Goal: Transaction & Acquisition: Purchase product/service

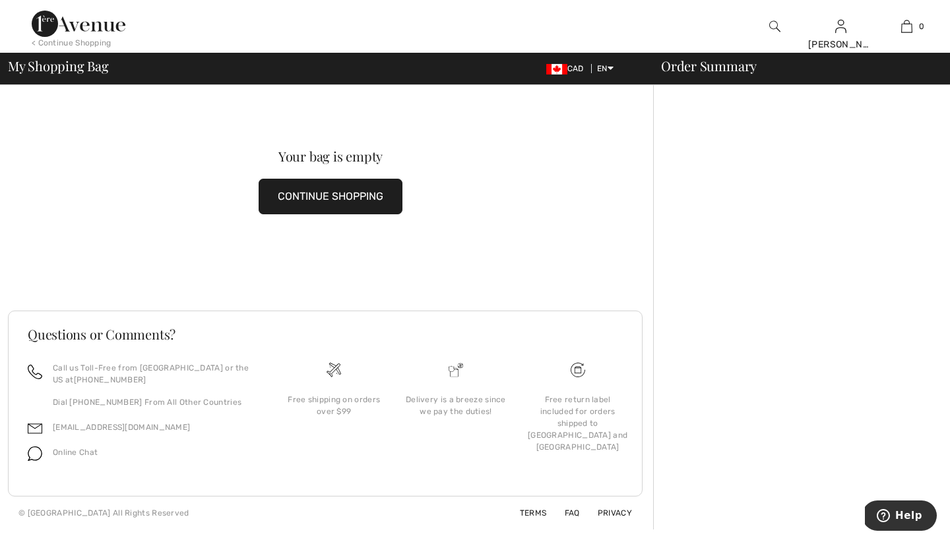
click at [345, 202] on button "CONTINUE SHOPPING" at bounding box center [330, 197] width 144 height 36
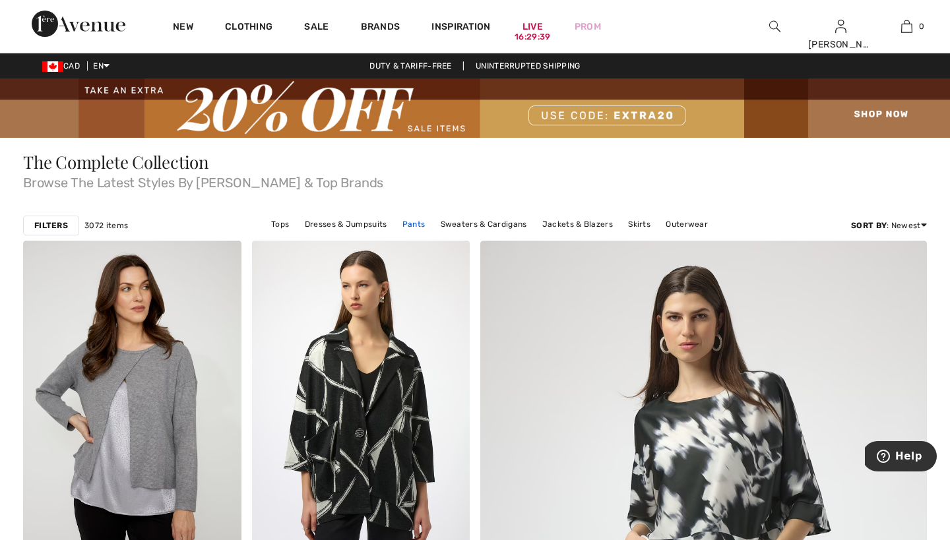
click at [417, 227] on link "Pants" at bounding box center [414, 224] width 36 height 17
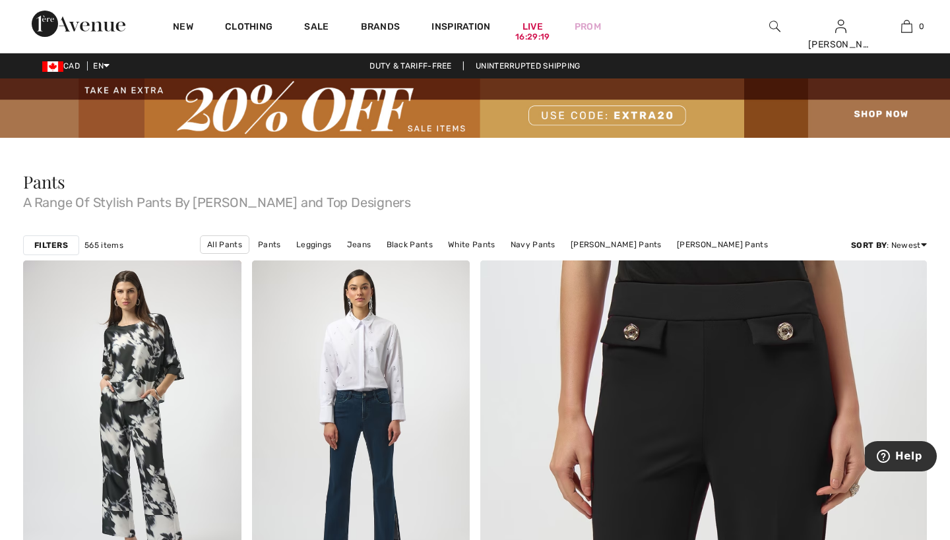
click at [44, 245] on strong "Filters" at bounding box center [51, 245] width 34 height 12
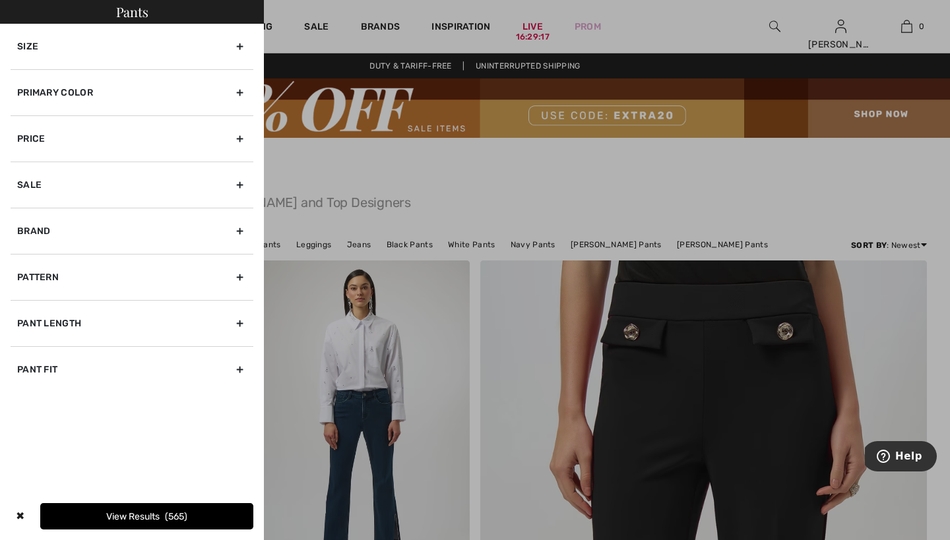
click at [241, 186] on div "Sale" at bounding box center [132, 185] width 243 height 46
click at [23, 212] on input "Show only sale items" at bounding box center [22, 214] width 10 height 10
checkbox input "true"
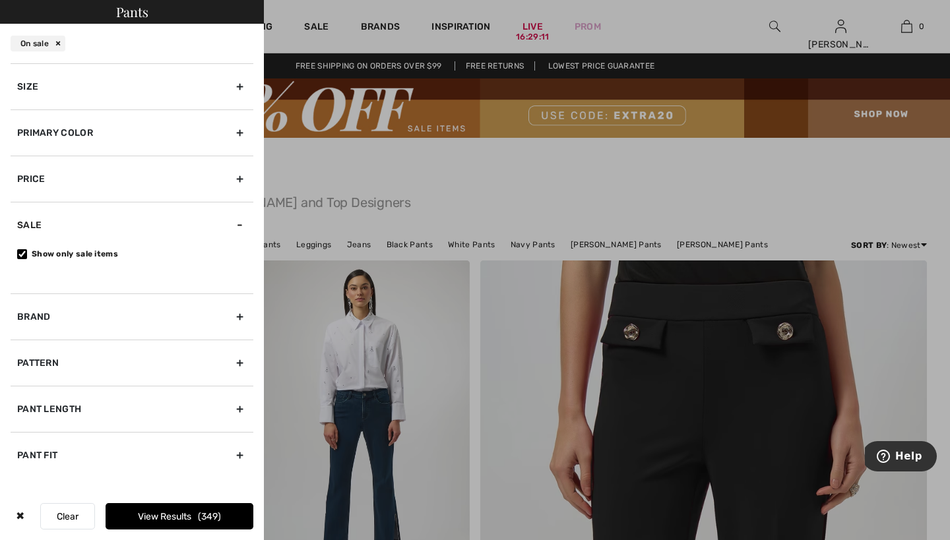
click at [237, 89] on div "Size" at bounding box center [132, 86] width 243 height 46
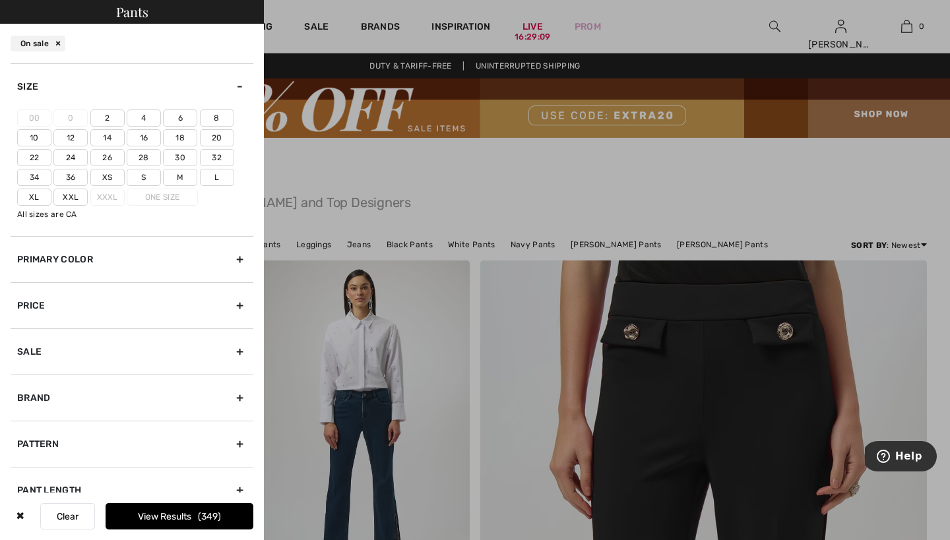
click at [144, 139] on label "16" at bounding box center [144, 137] width 34 height 17
click at [0, 0] on input"] "16" at bounding box center [0, 0] width 0 height 0
click at [179, 140] on label "18" at bounding box center [180, 137] width 34 height 17
click at [0, 0] on input"] "18" at bounding box center [0, 0] width 0 height 0
click at [40, 198] on label "Xl" at bounding box center [34, 197] width 34 height 17
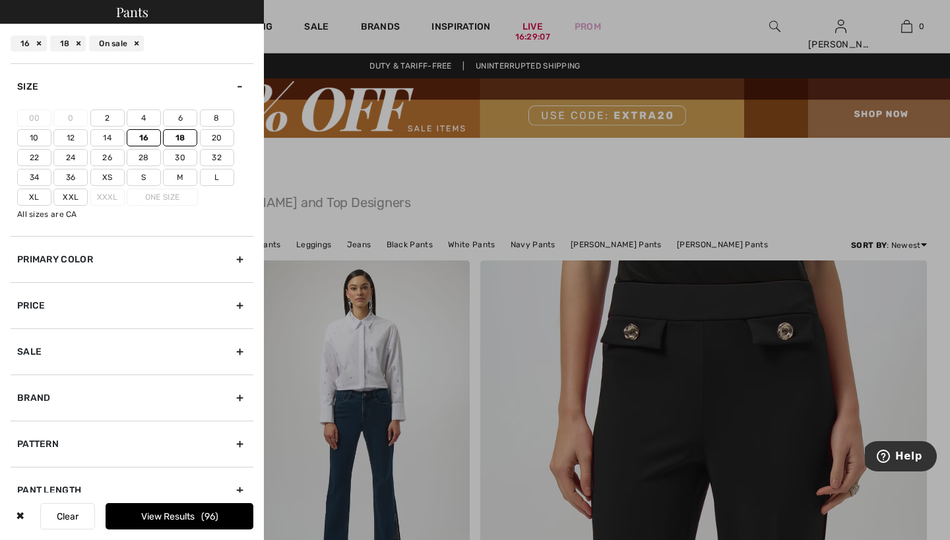
click at [0, 0] on input"] "Xl" at bounding box center [0, 0] width 0 height 0
click at [148, 517] on button "View Results 115" at bounding box center [180, 516] width 148 height 26
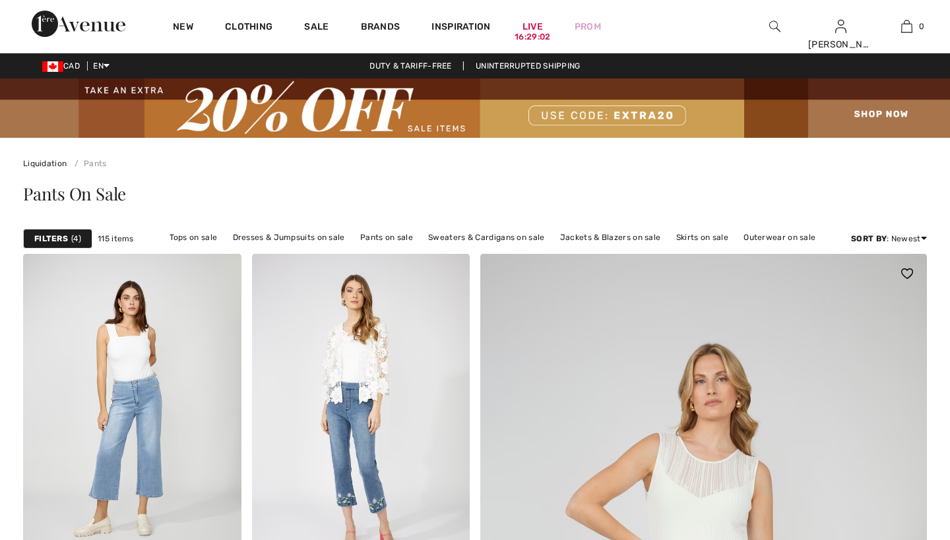
checkbox input "true"
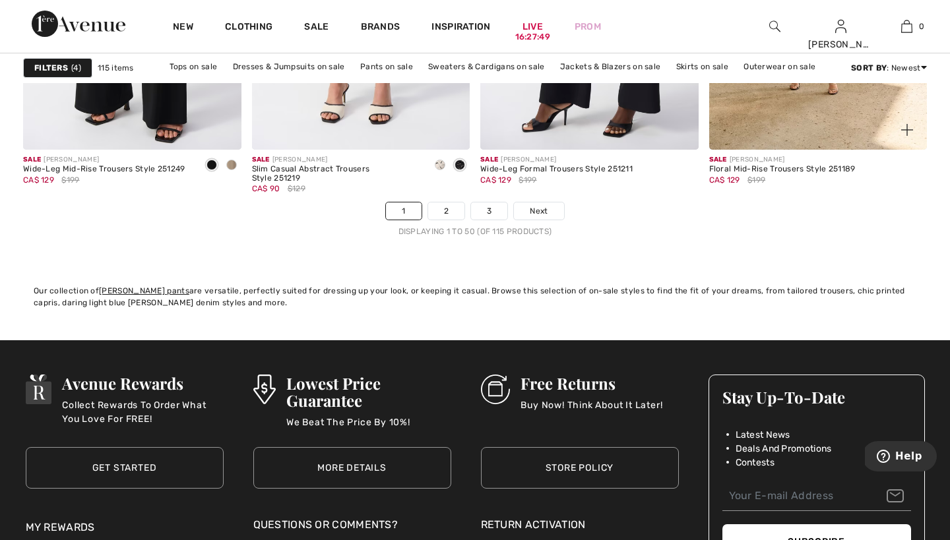
scroll to position [5996, 0]
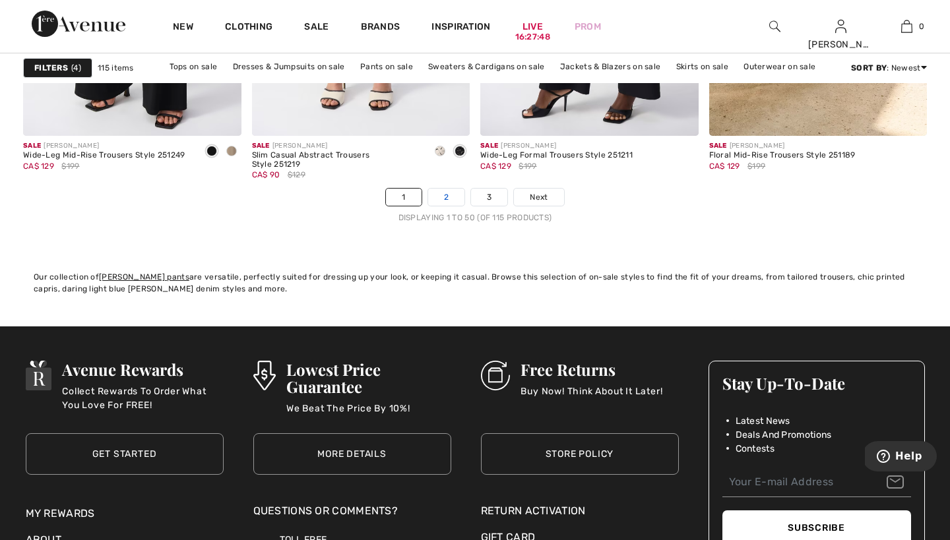
click at [452, 200] on link "2" at bounding box center [446, 197] width 36 height 17
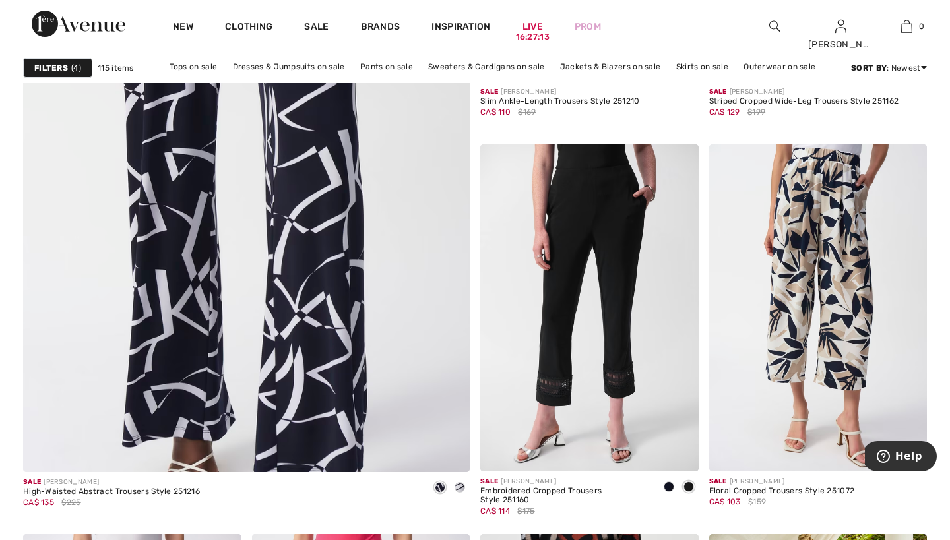
scroll to position [3568, 0]
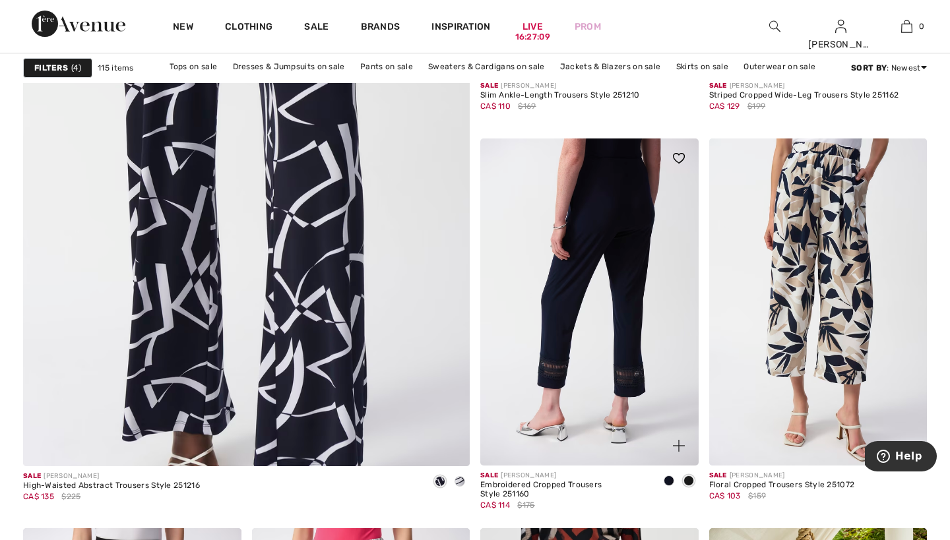
click at [562, 304] on img at bounding box center [589, 301] width 218 height 327
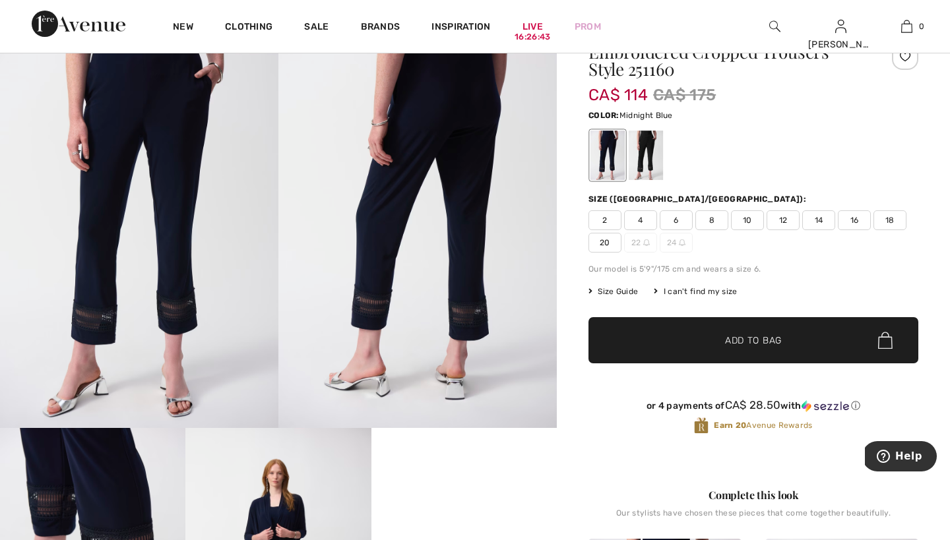
scroll to position [107, 0]
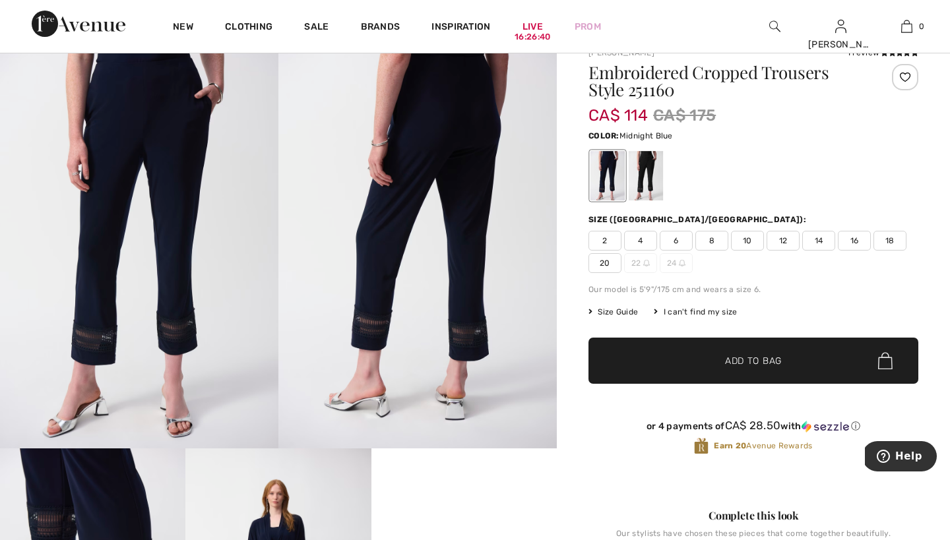
click at [886, 240] on span "18" at bounding box center [889, 241] width 33 height 20
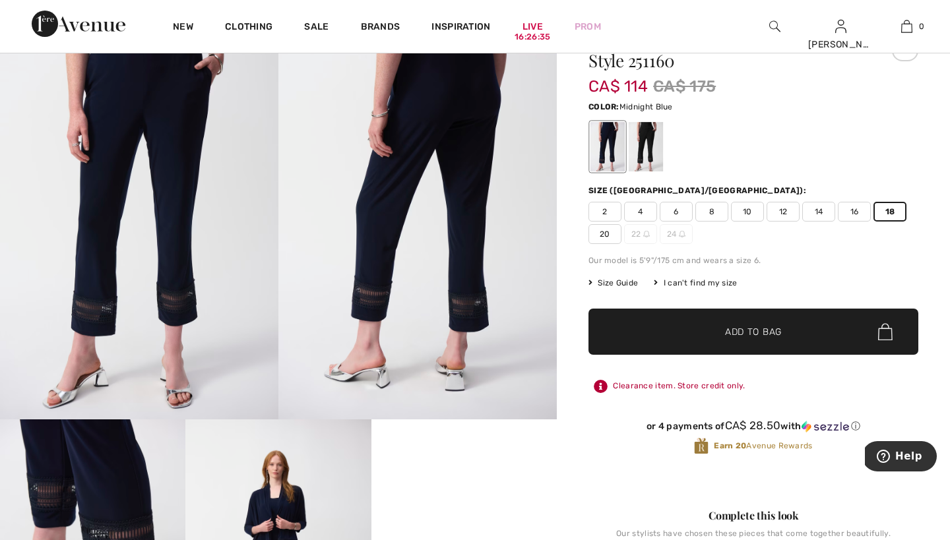
scroll to position [101, 0]
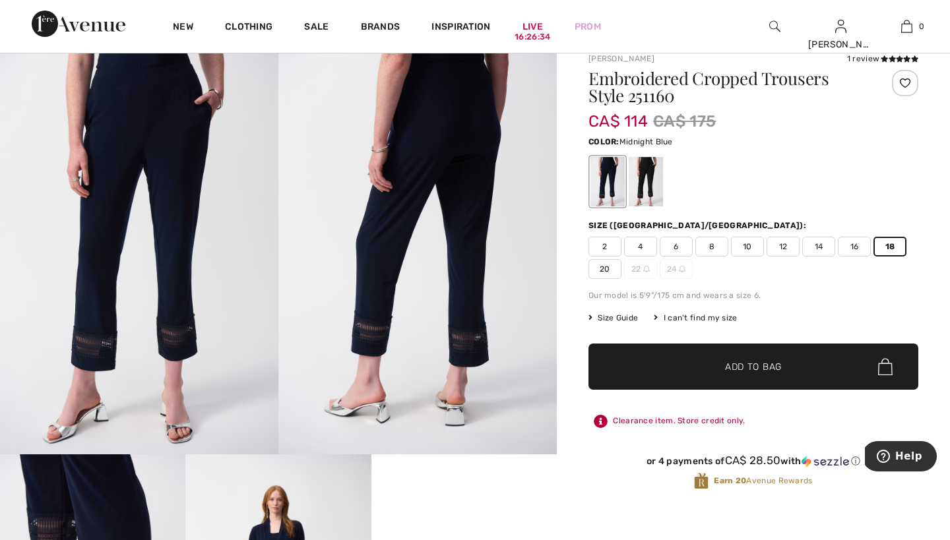
click at [814, 378] on span "✔ Added to Bag Add to Bag" at bounding box center [753, 367] width 330 height 46
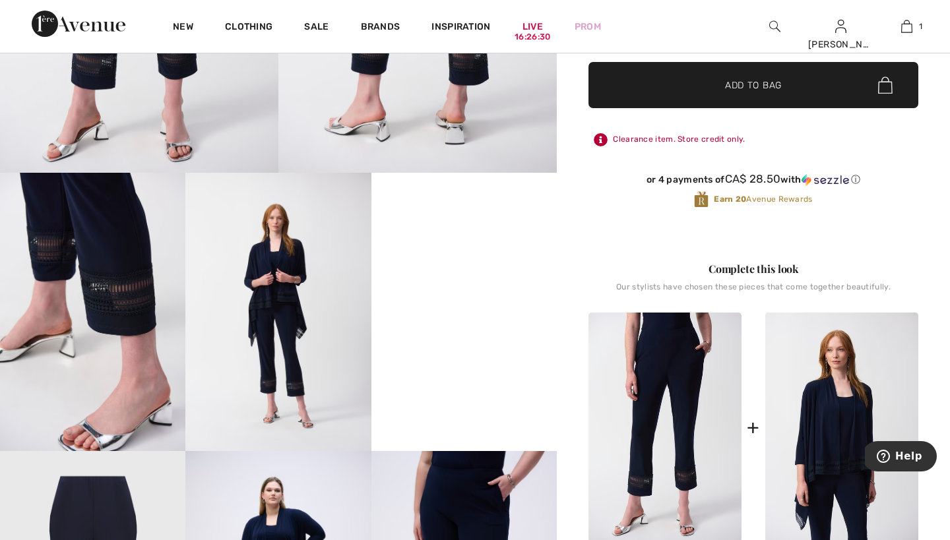
scroll to position [414, 0]
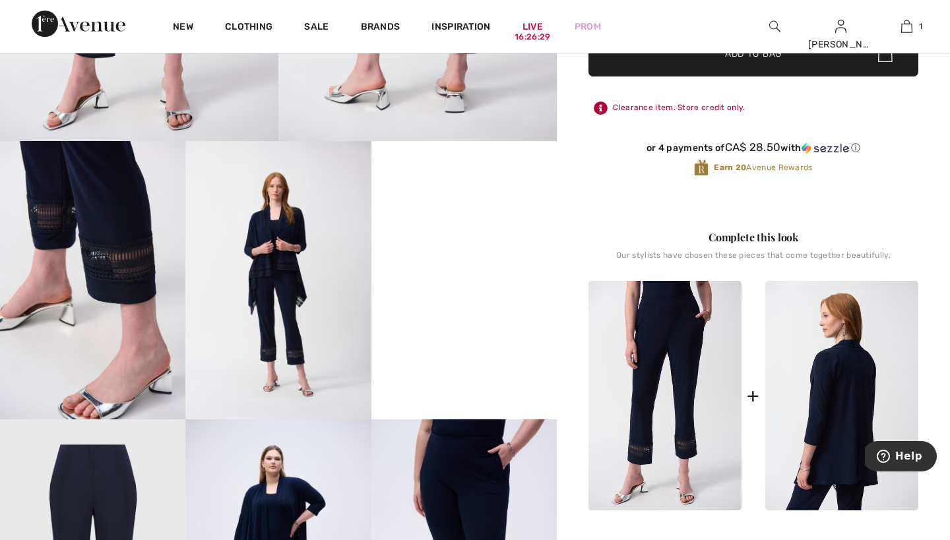
click at [842, 398] on img at bounding box center [841, 395] width 153 height 229
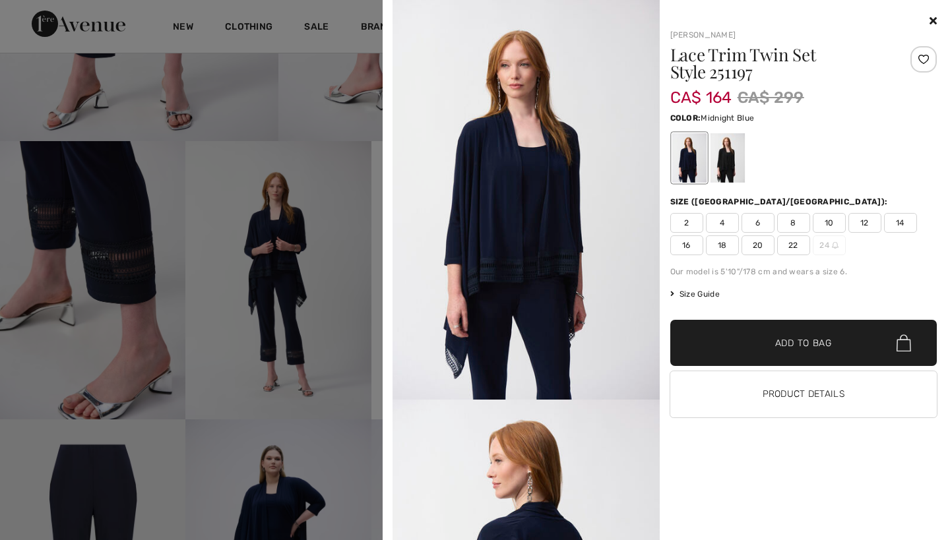
scroll to position [413, 0]
click at [693, 247] on span "16" at bounding box center [686, 245] width 33 height 20
click at [766, 346] on span "✔ Added to Bag" at bounding box center [783, 343] width 80 height 14
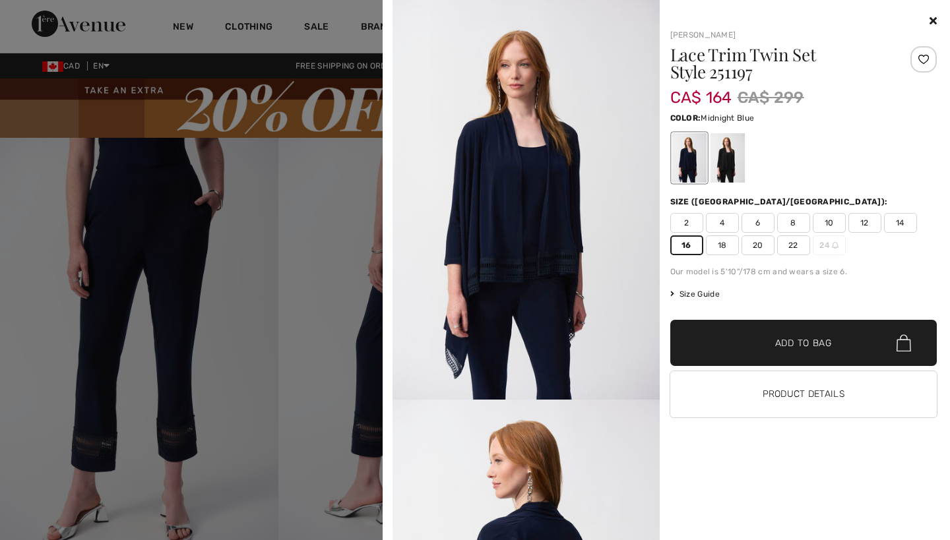
scroll to position [0, 0]
click at [929, 20] on icon at bounding box center [932, 20] width 7 height 11
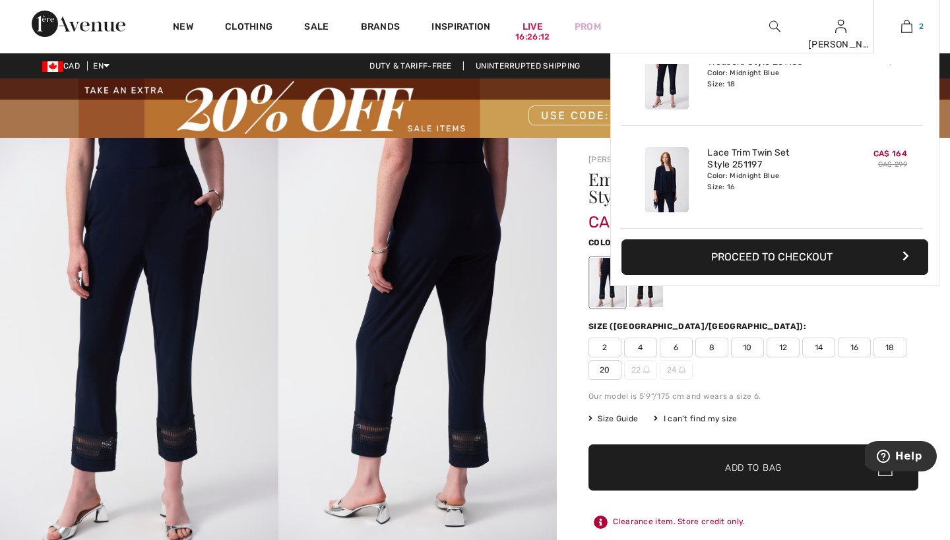
click at [908, 30] on img at bounding box center [906, 26] width 11 height 16
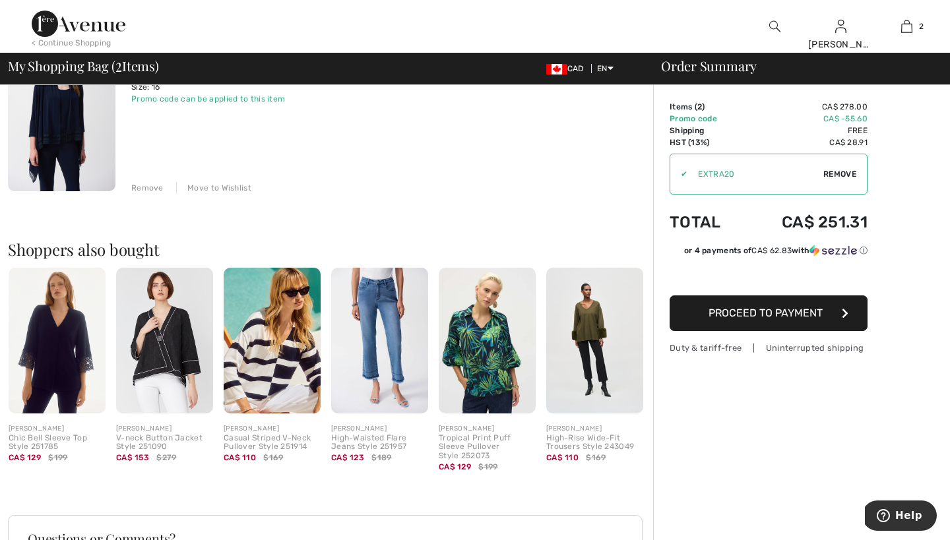
scroll to position [382, 0]
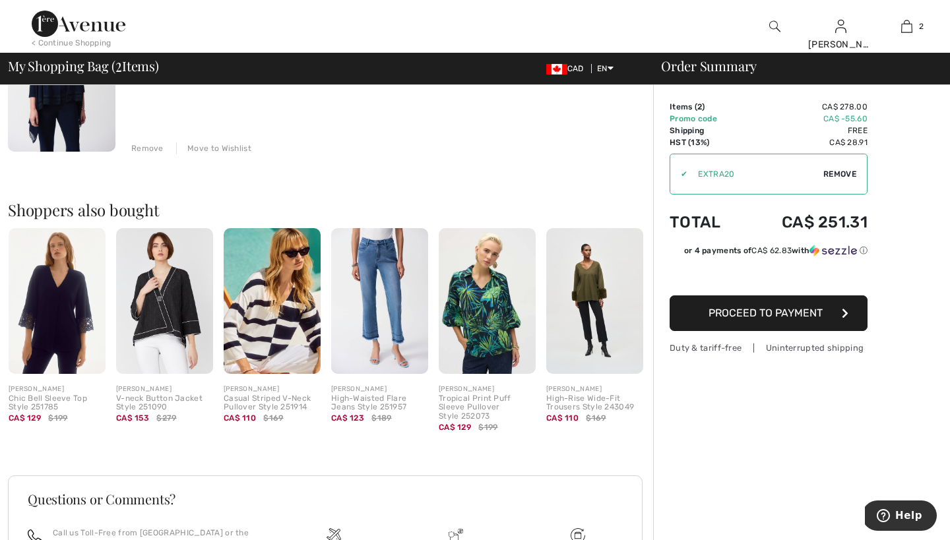
click at [372, 407] on div "High-Waisted Flare Jeans Style 251957" at bounding box center [379, 403] width 97 height 18
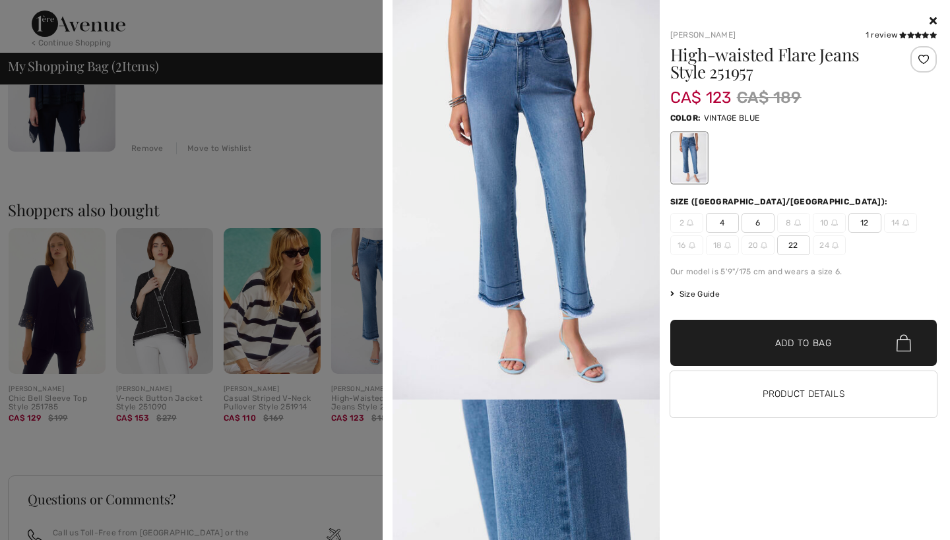
click at [930, 20] on icon at bounding box center [932, 20] width 7 height 11
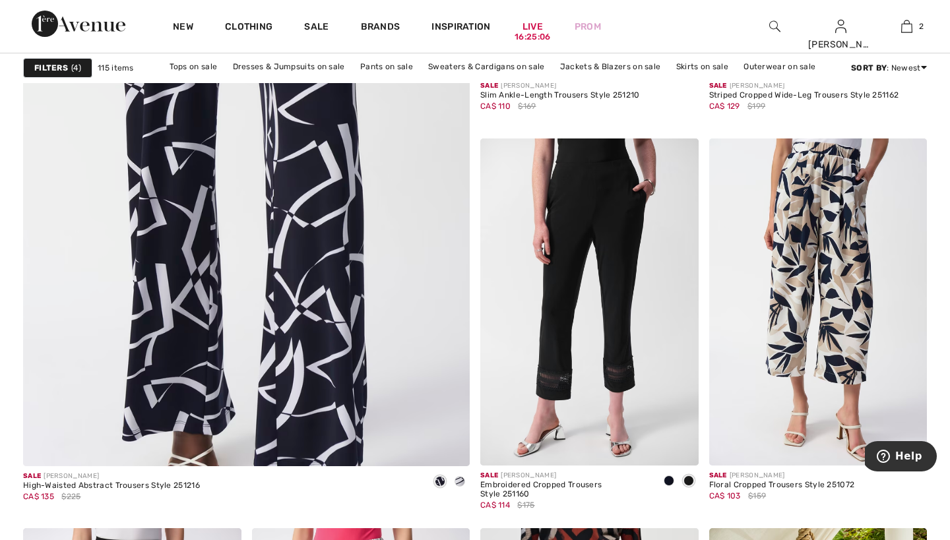
click at [50, 71] on strong "Filters" at bounding box center [51, 68] width 34 height 12
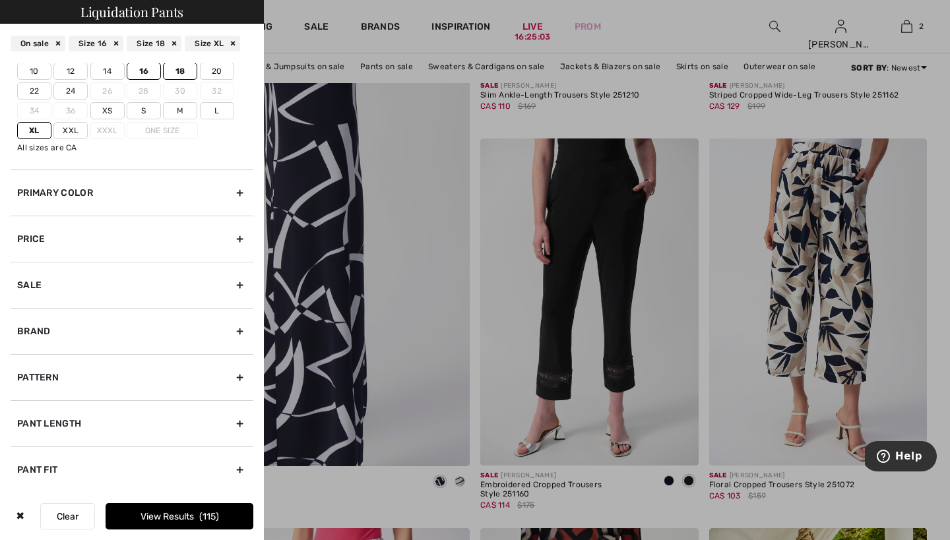
scroll to position [67, 0]
click at [236, 378] on div "Pattern" at bounding box center [132, 377] width 243 height 46
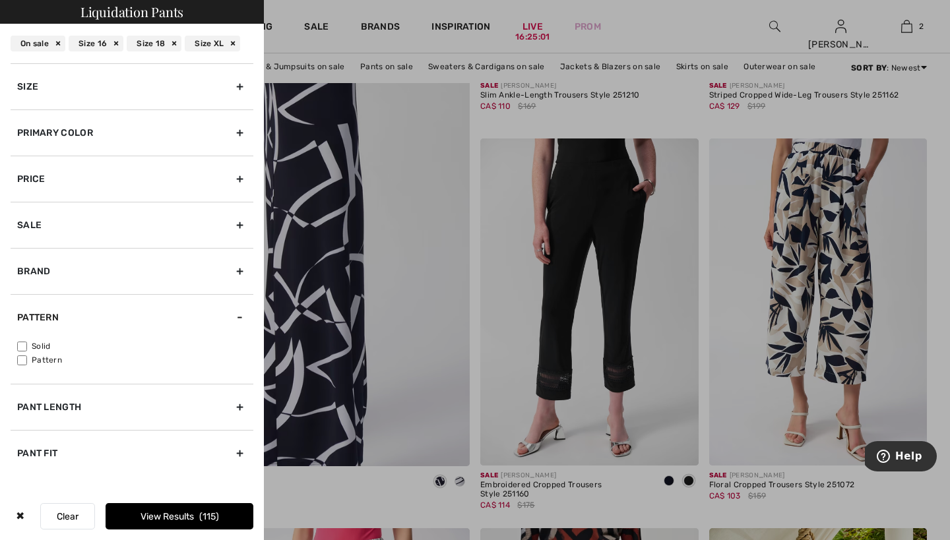
scroll to position [0, 0]
click at [671, 29] on div at bounding box center [475, 270] width 950 height 540
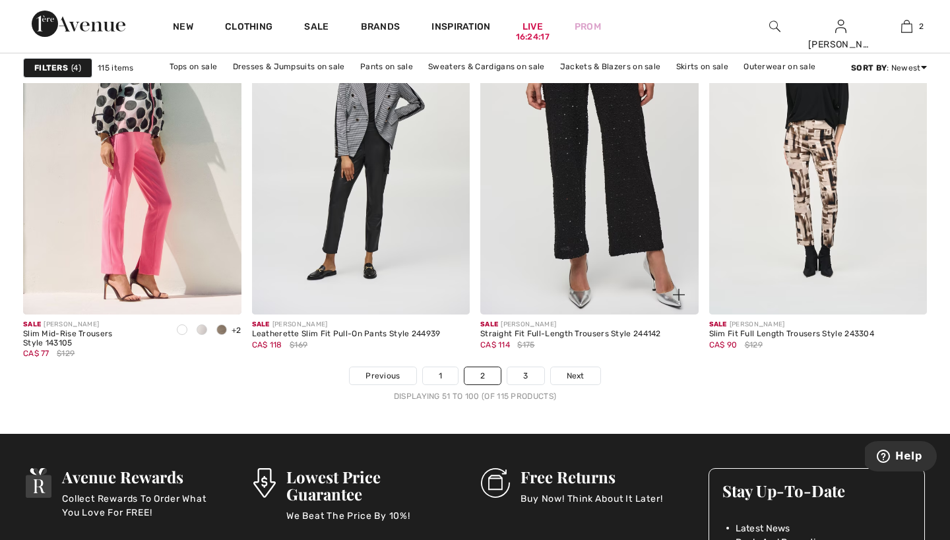
scroll to position [5830, 0]
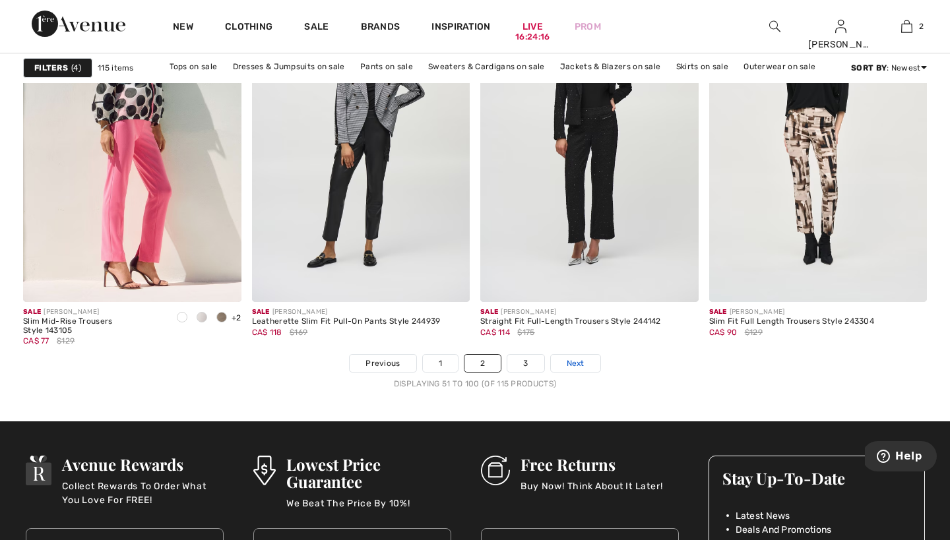
click at [574, 367] on span "Next" at bounding box center [575, 363] width 18 height 12
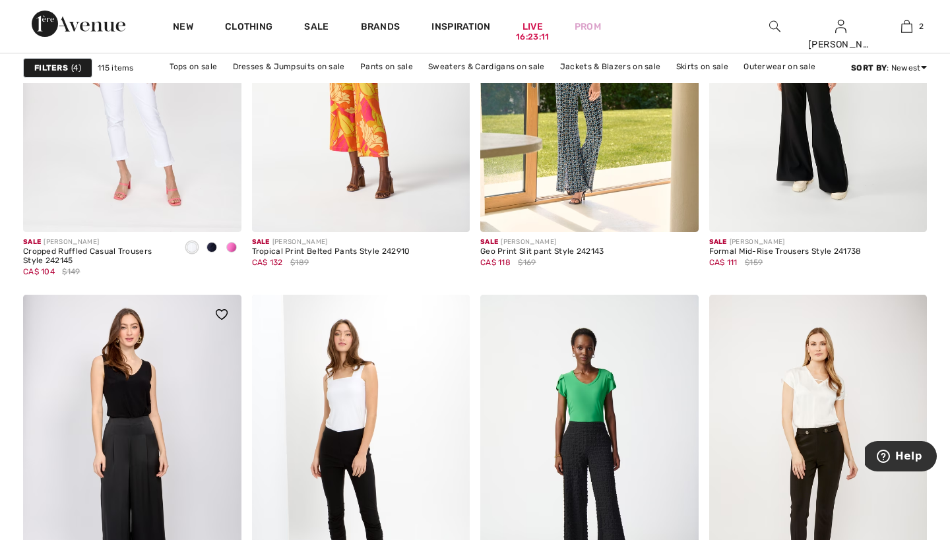
scroll to position [1141, 0]
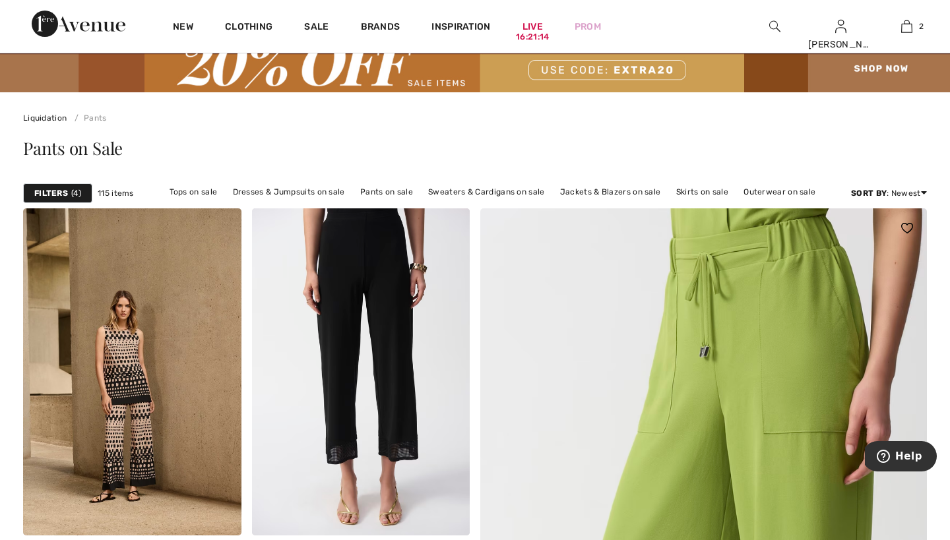
scroll to position [38, 0]
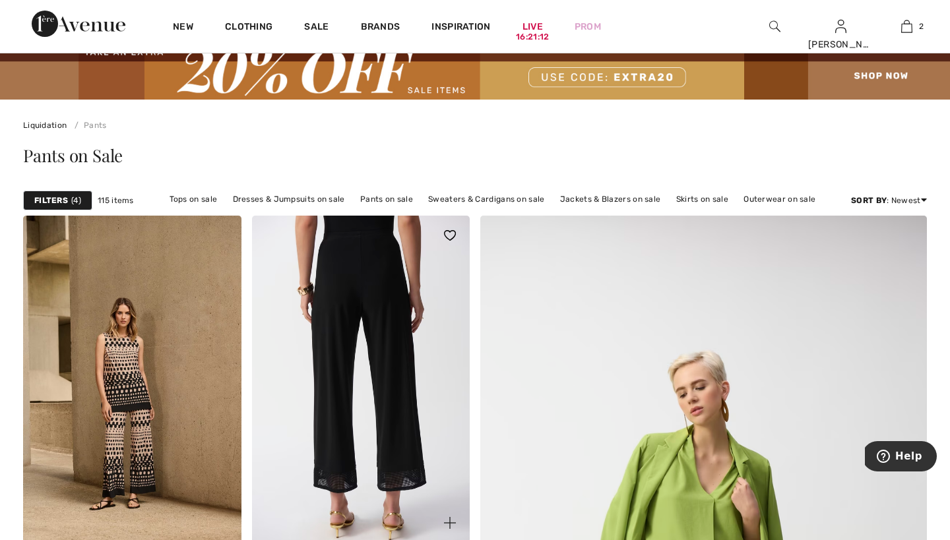
click at [363, 373] on img at bounding box center [361, 379] width 218 height 327
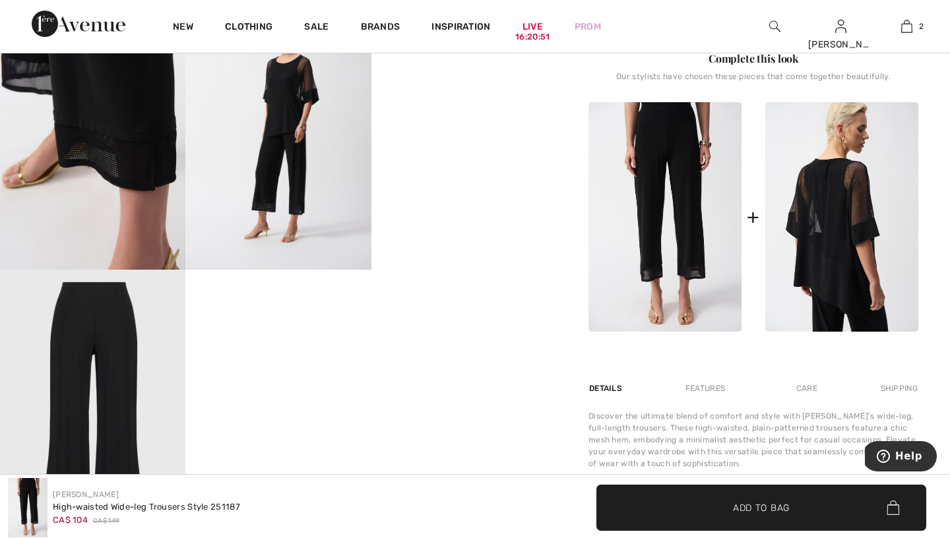
scroll to position [562, 0]
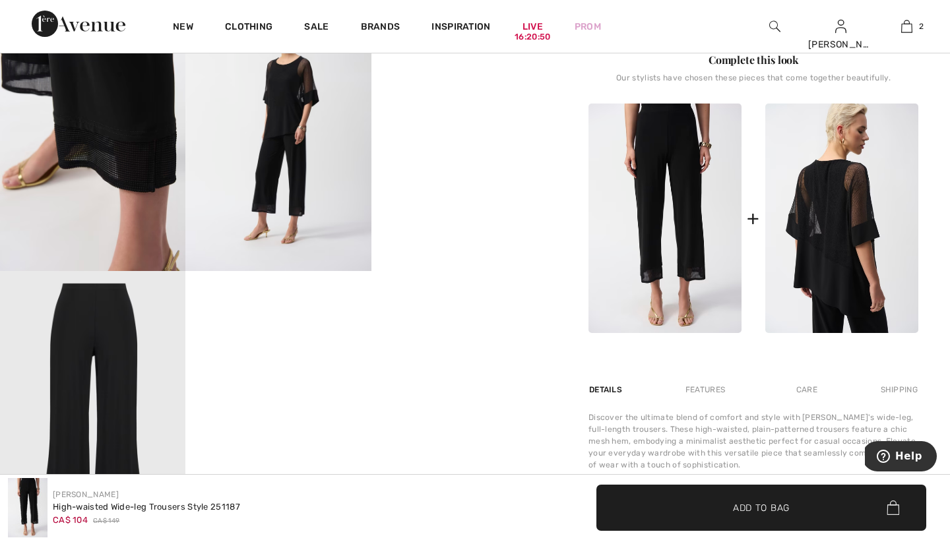
click at [807, 295] on img at bounding box center [841, 218] width 153 height 229
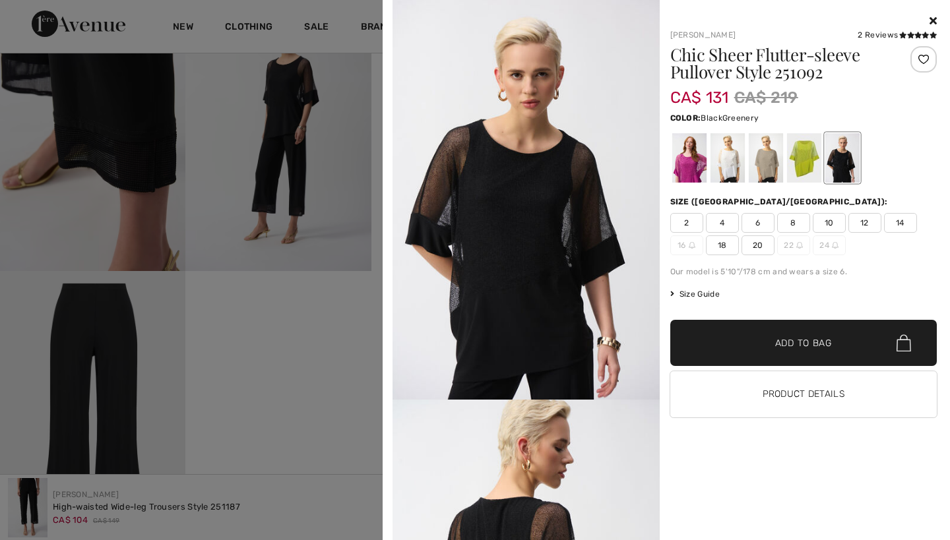
click at [807, 156] on div at bounding box center [803, 157] width 34 height 49
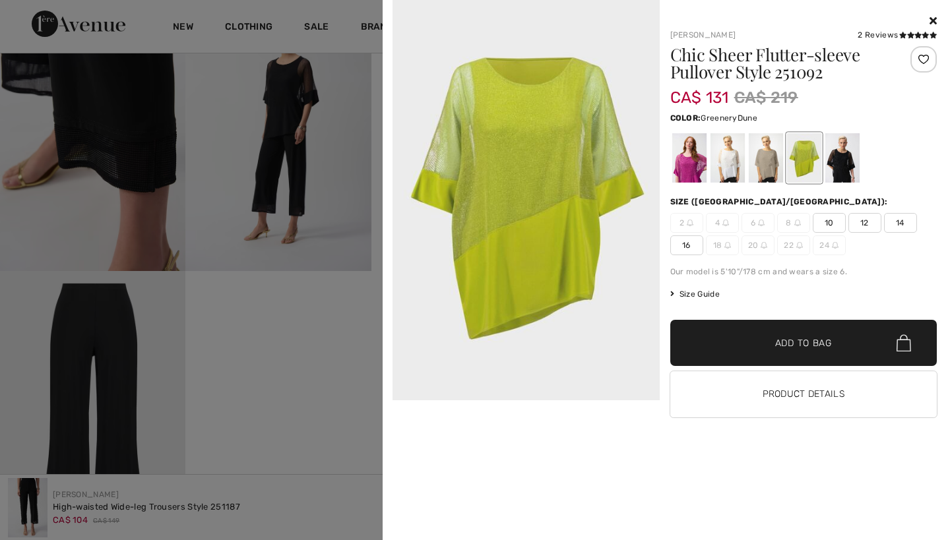
click at [771, 166] on div at bounding box center [765, 157] width 34 height 49
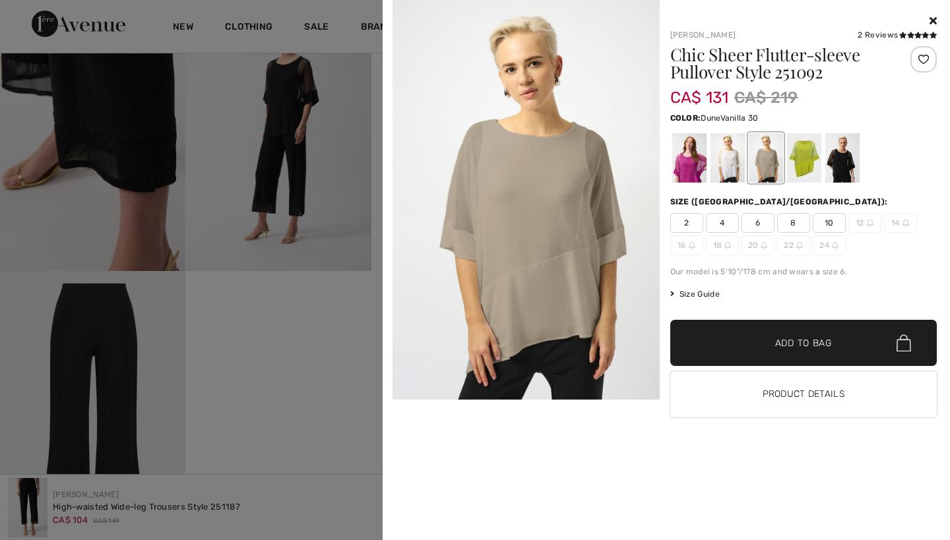
click at [718, 173] on div at bounding box center [726, 157] width 34 height 49
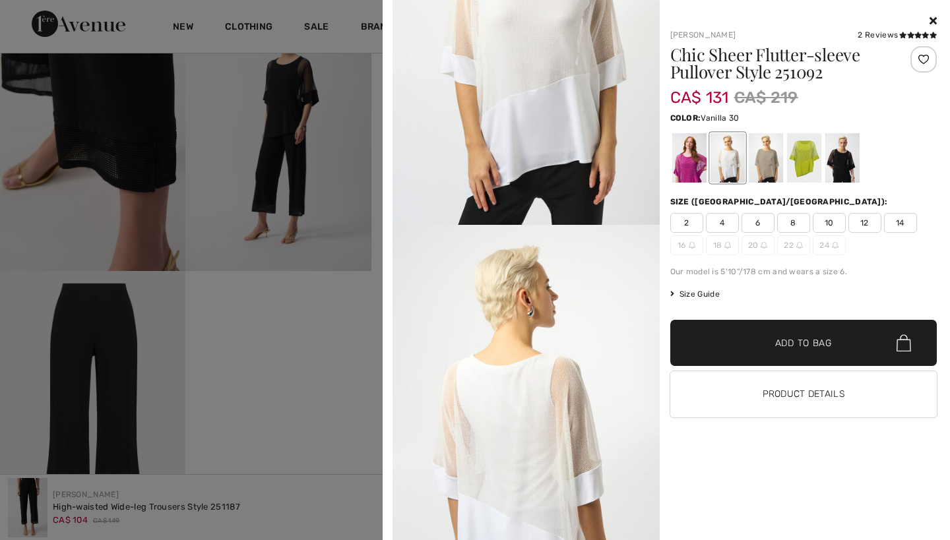
scroll to position [146, 0]
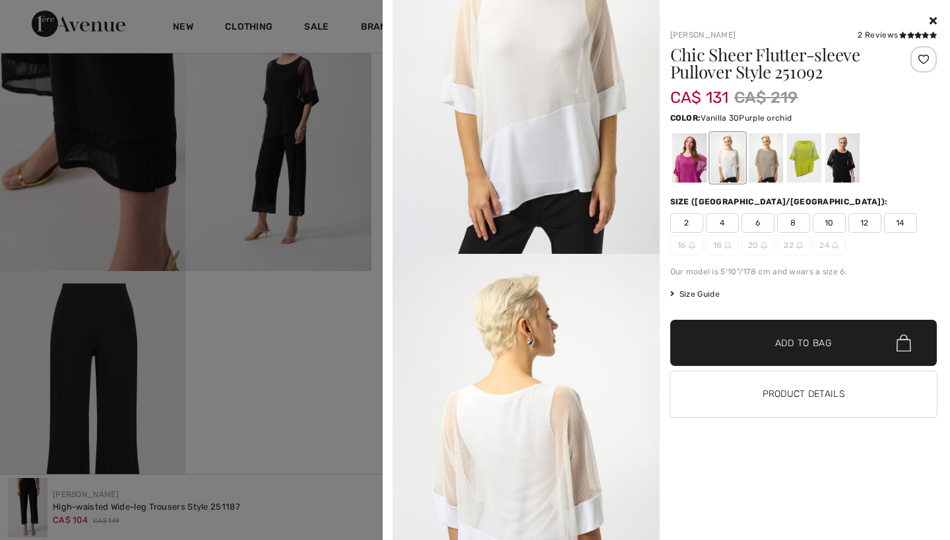
click at [687, 164] on div at bounding box center [688, 157] width 34 height 49
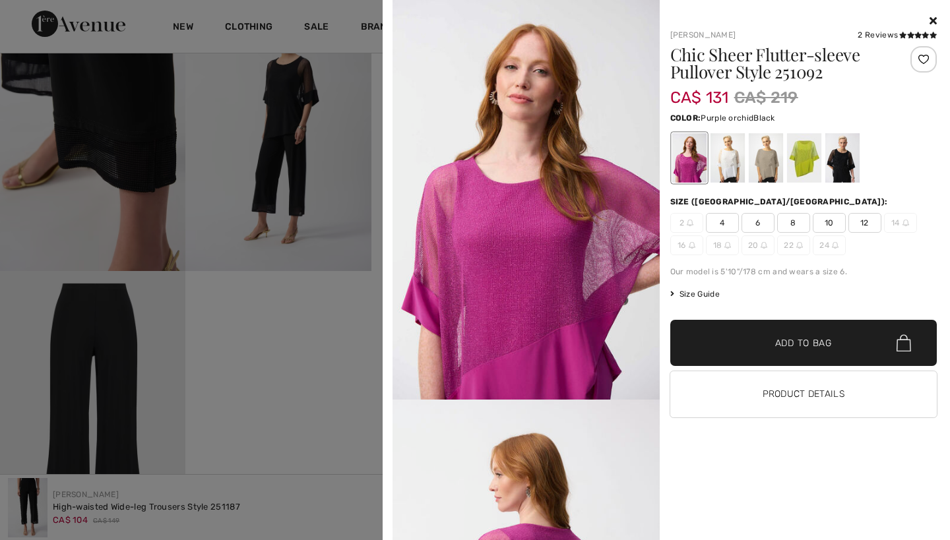
click at [850, 171] on div at bounding box center [841, 157] width 34 height 49
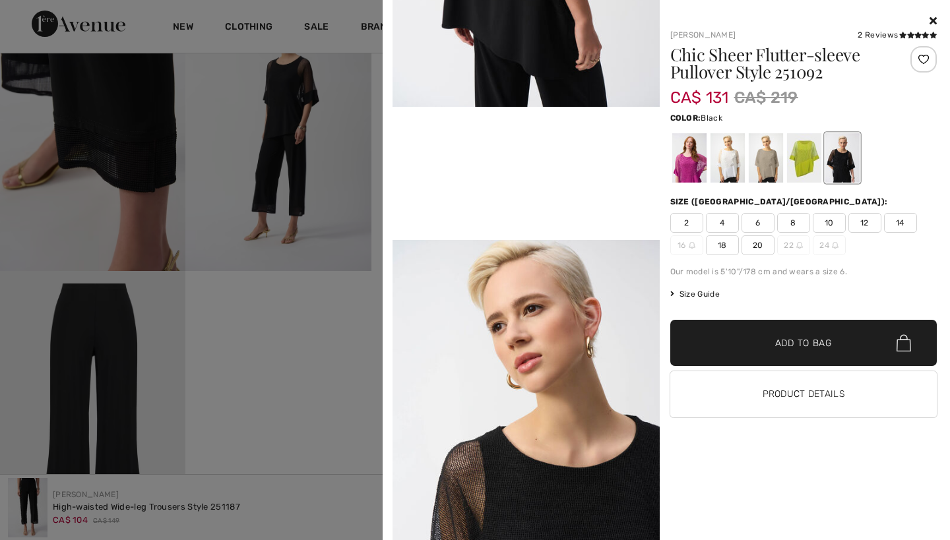
scroll to position [695, 0]
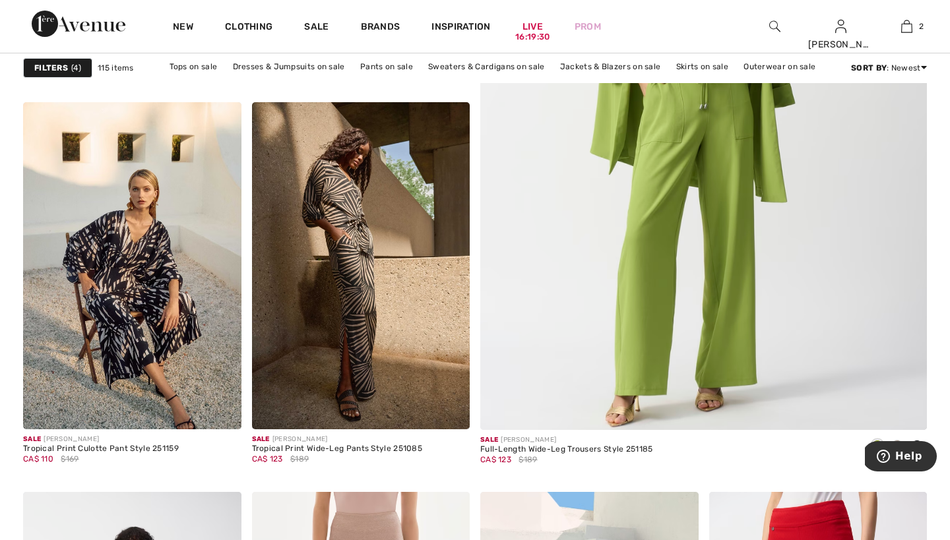
scroll to position [398, 0]
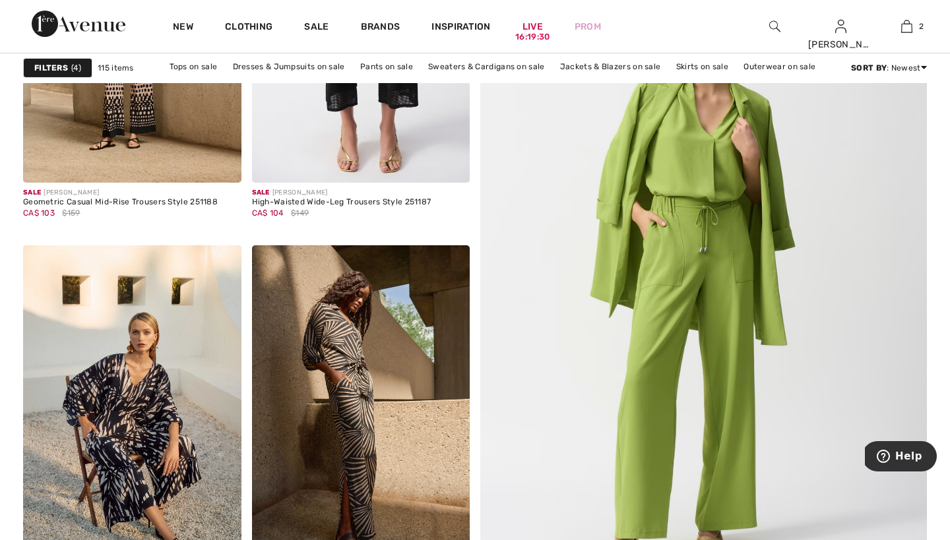
click at [61, 63] on strong "Filters" at bounding box center [51, 68] width 34 height 12
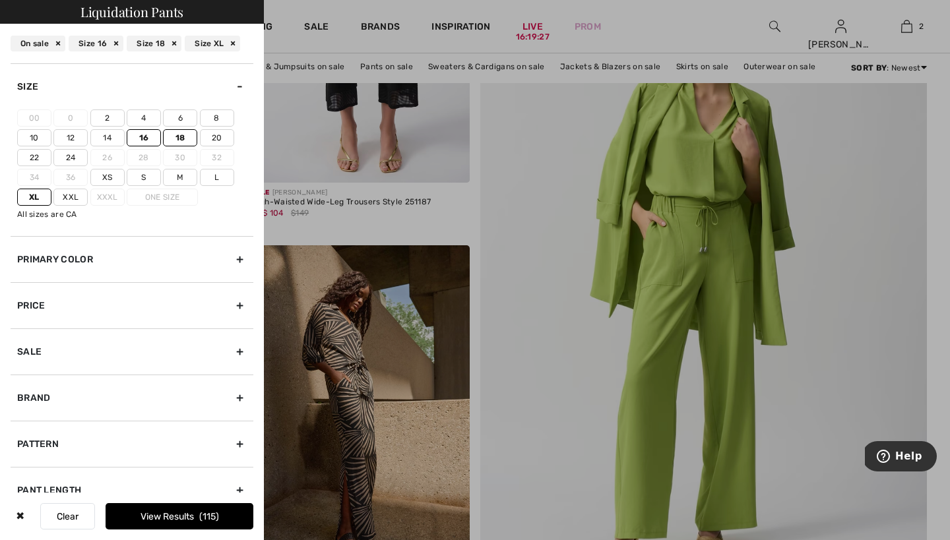
click at [237, 266] on div "Primary Color" at bounding box center [132, 259] width 243 height 46
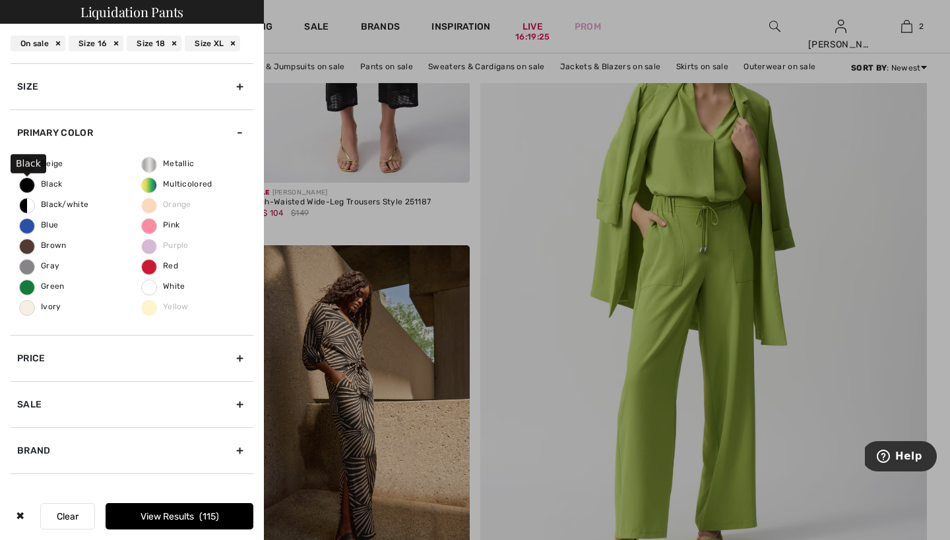
click at [27, 186] on span "Black" at bounding box center [41, 183] width 43 height 9
click at [0, 0] on input "Black" at bounding box center [0, 0] width 0 height 0
click at [28, 226] on span "Blue" at bounding box center [39, 224] width 38 height 9
click at [0, 0] on input "Blue" at bounding box center [0, 0] width 0 height 0
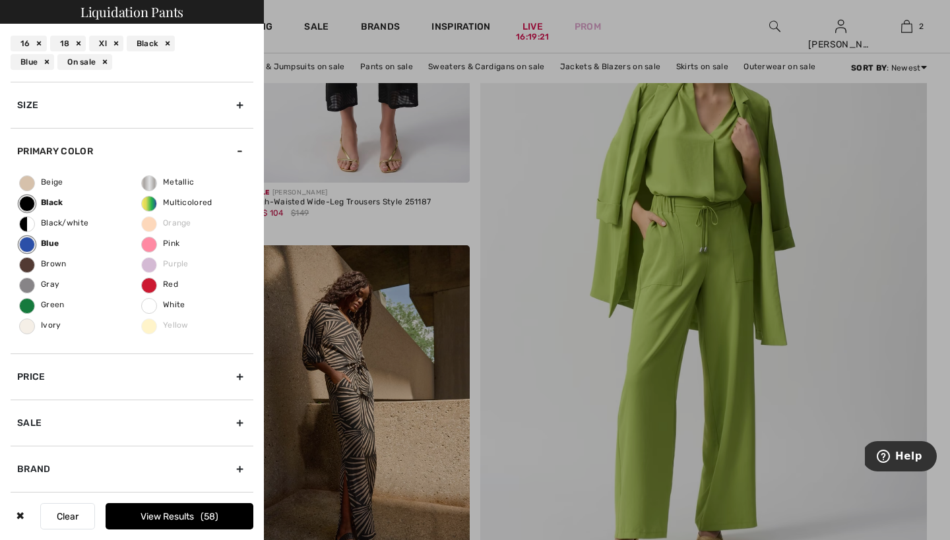
click at [177, 520] on button "View Results 58" at bounding box center [180, 516] width 148 height 26
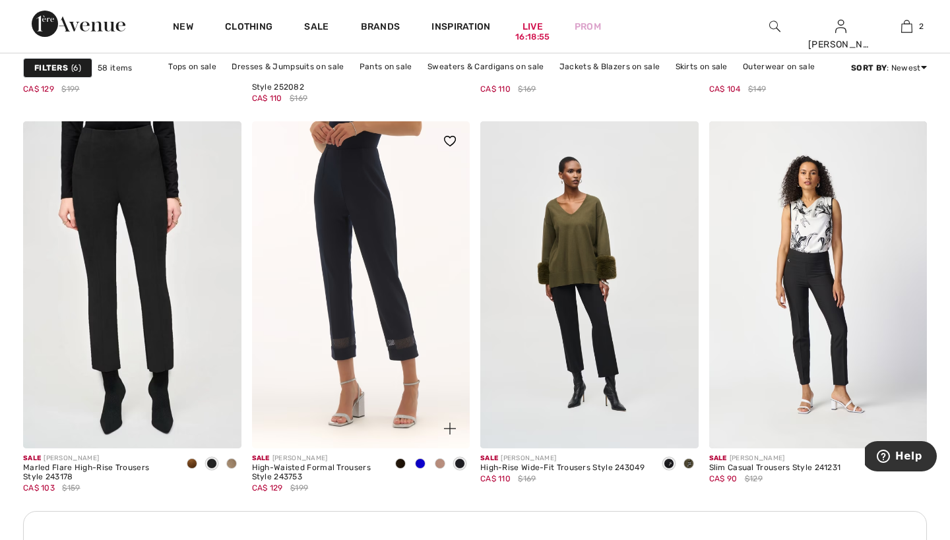
scroll to position [1307, 0]
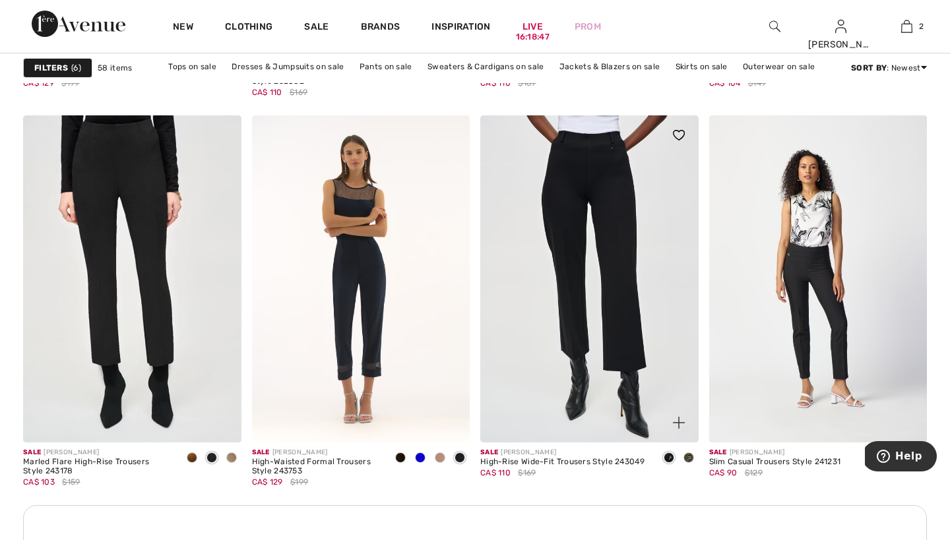
click at [623, 344] on img at bounding box center [589, 278] width 218 height 327
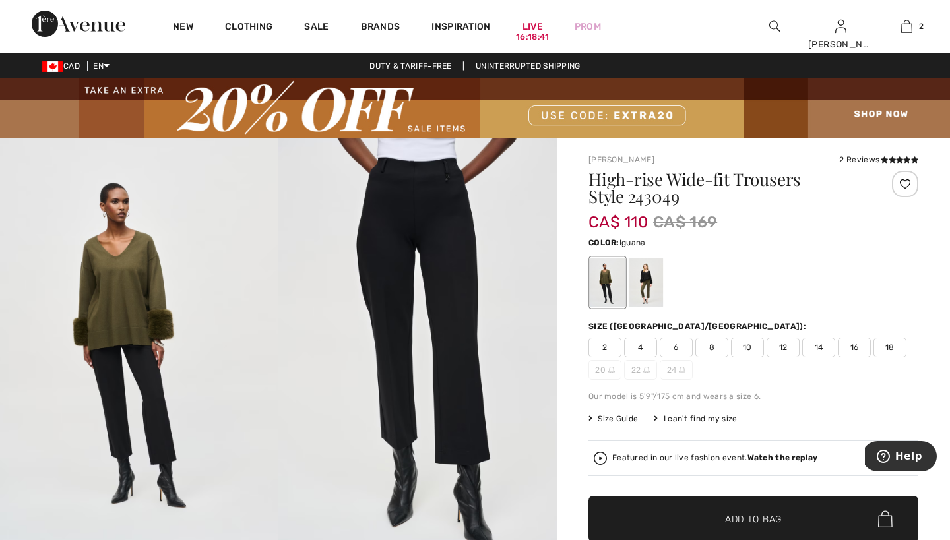
click at [649, 289] on div at bounding box center [645, 282] width 34 height 49
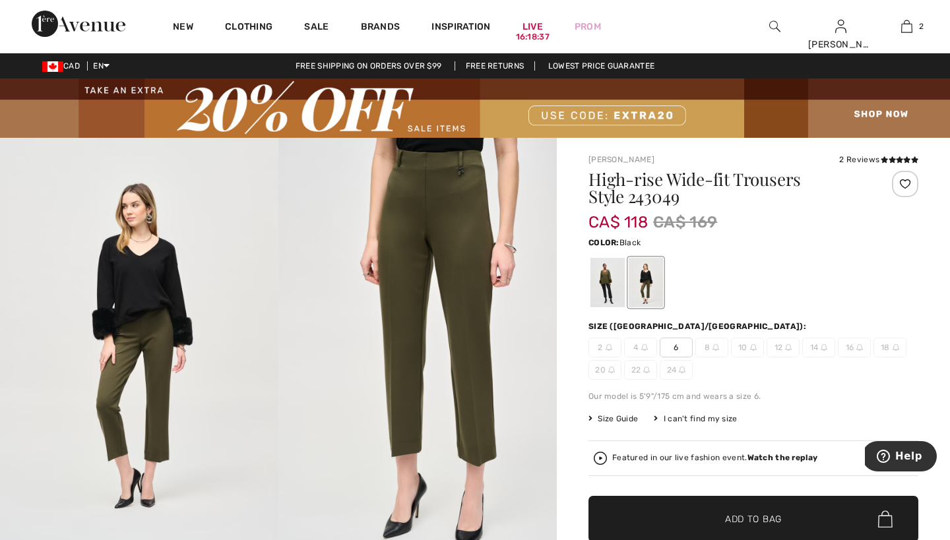
click at [599, 290] on div at bounding box center [607, 282] width 34 height 49
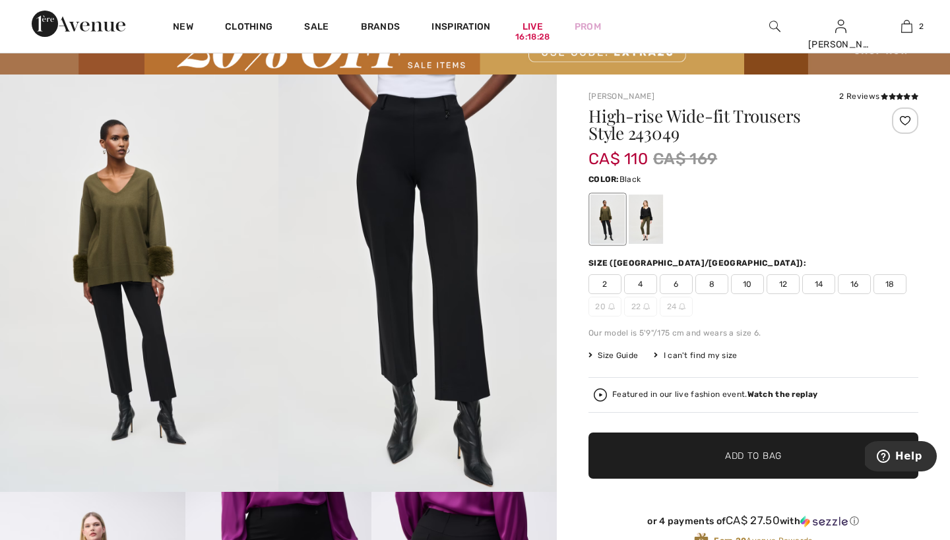
scroll to position [60, 0]
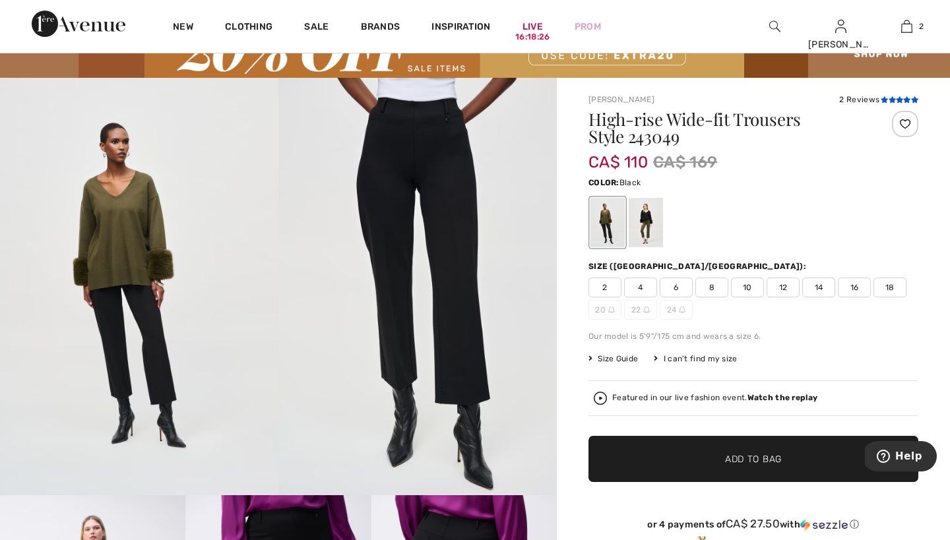
click at [886, 101] on icon at bounding box center [883, 99] width 7 height 7
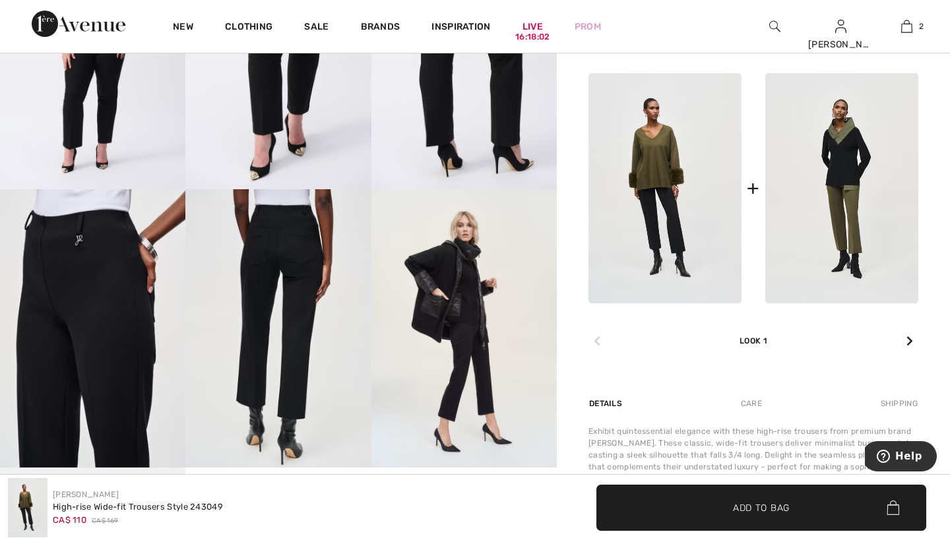
scroll to position [666, 0]
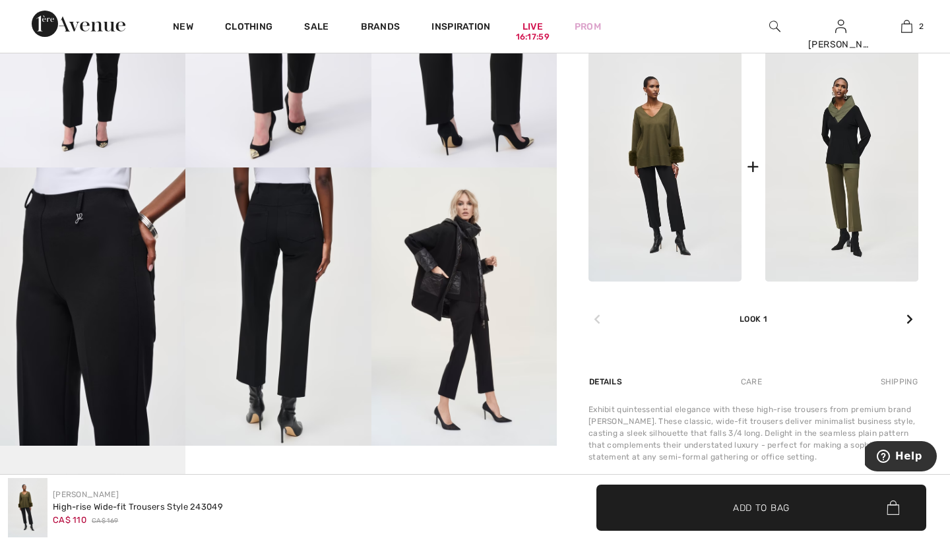
scroll to position [60, 0]
